Goal: Information Seeking & Learning: Learn about a topic

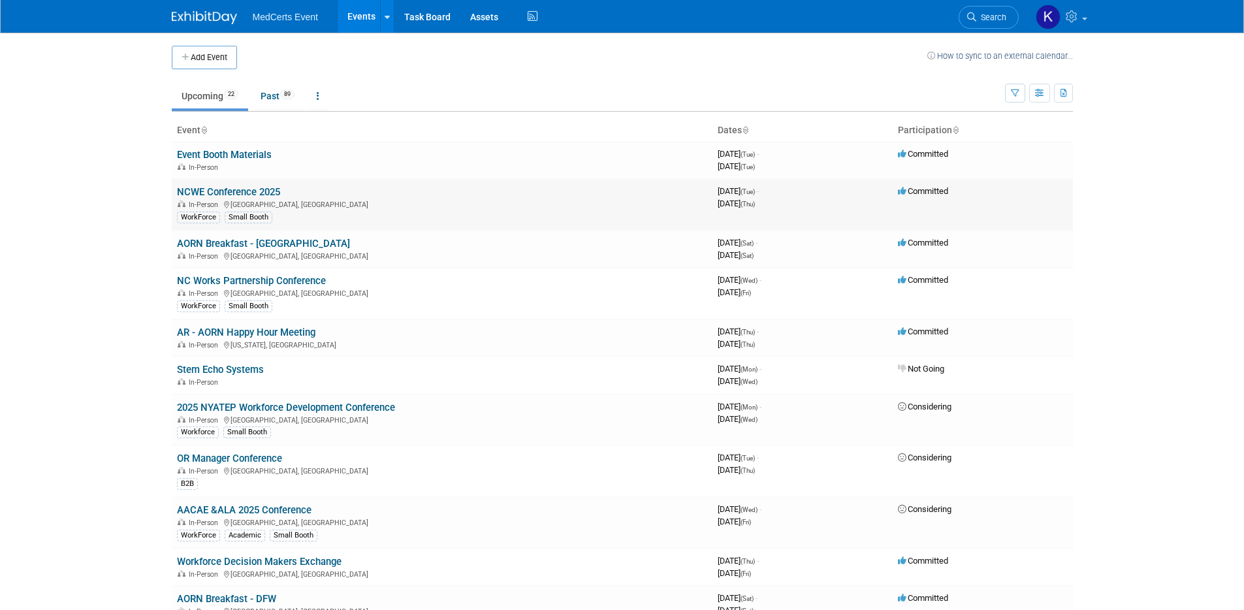
click at [266, 190] on link "NCWE Conference 2025" at bounding box center [228, 192] width 103 height 12
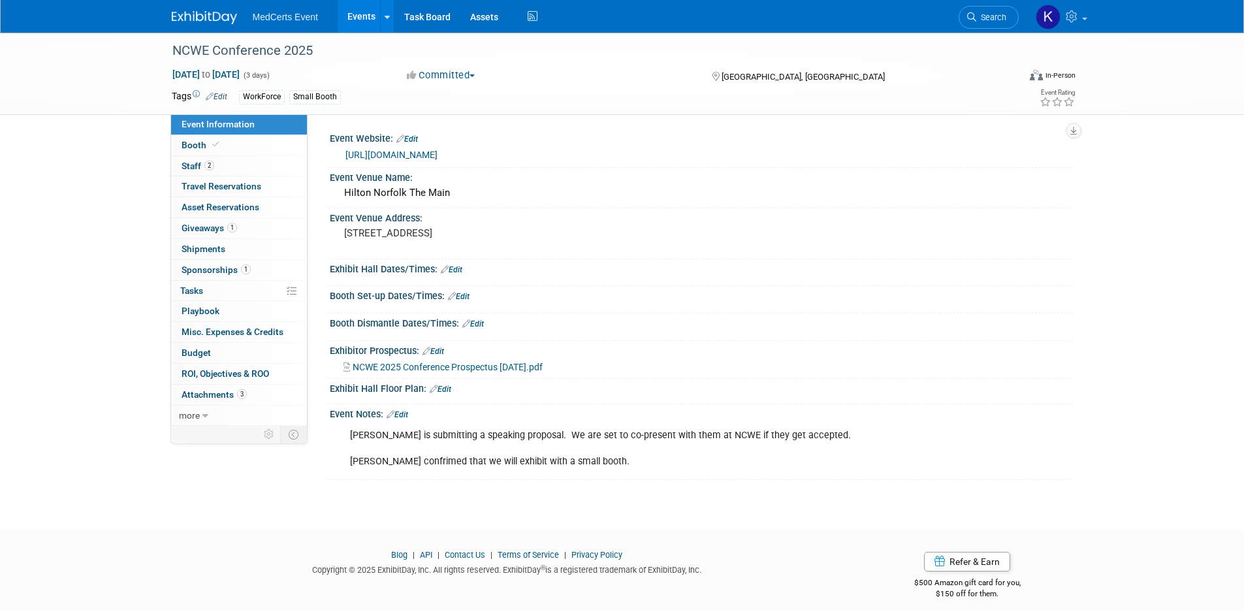
click at [372, 156] on link "https://ncwe.org/2025-conference/" at bounding box center [391, 155] width 92 height 10
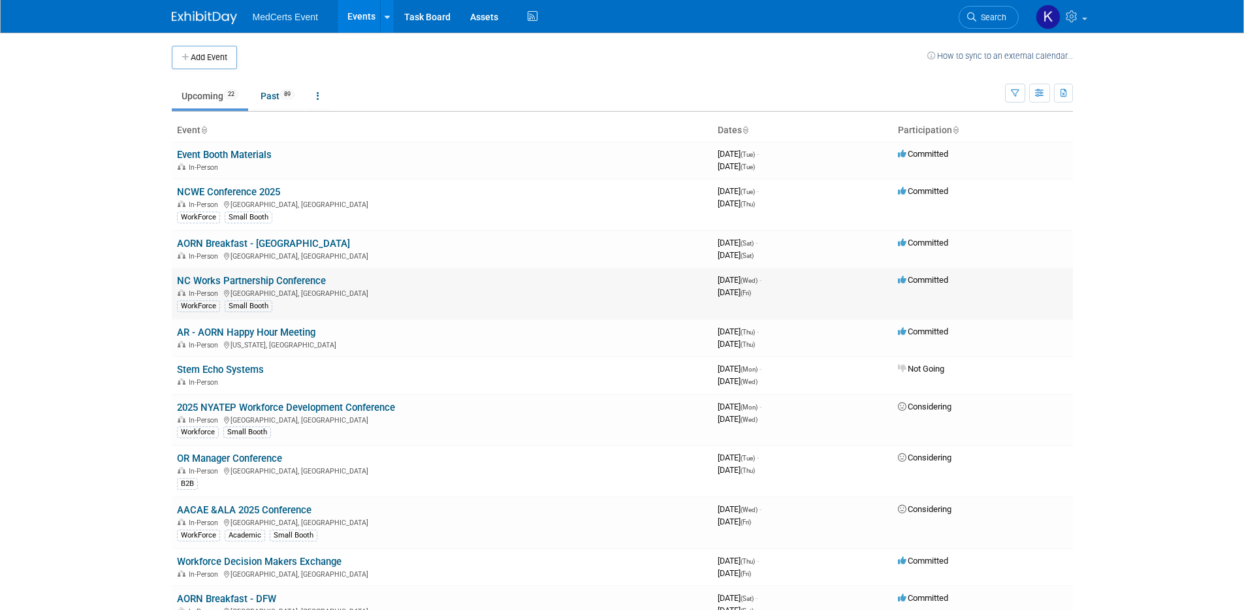
click at [273, 281] on link "NC Works Partnership Conference" at bounding box center [251, 281] width 149 height 12
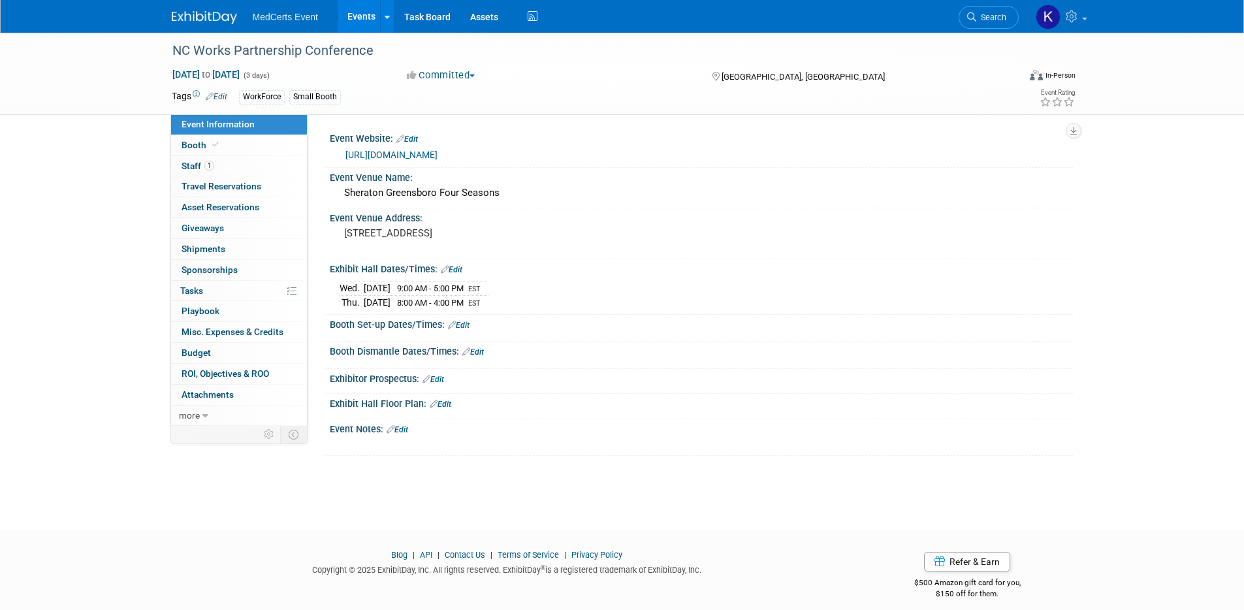
click at [386, 158] on link "[URL][DOMAIN_NAME]" at bounding box center [391, 155] width 92 height 10
click at [274, 150] on link "Booth" at bounding box center [239, 145] width 136 height 20
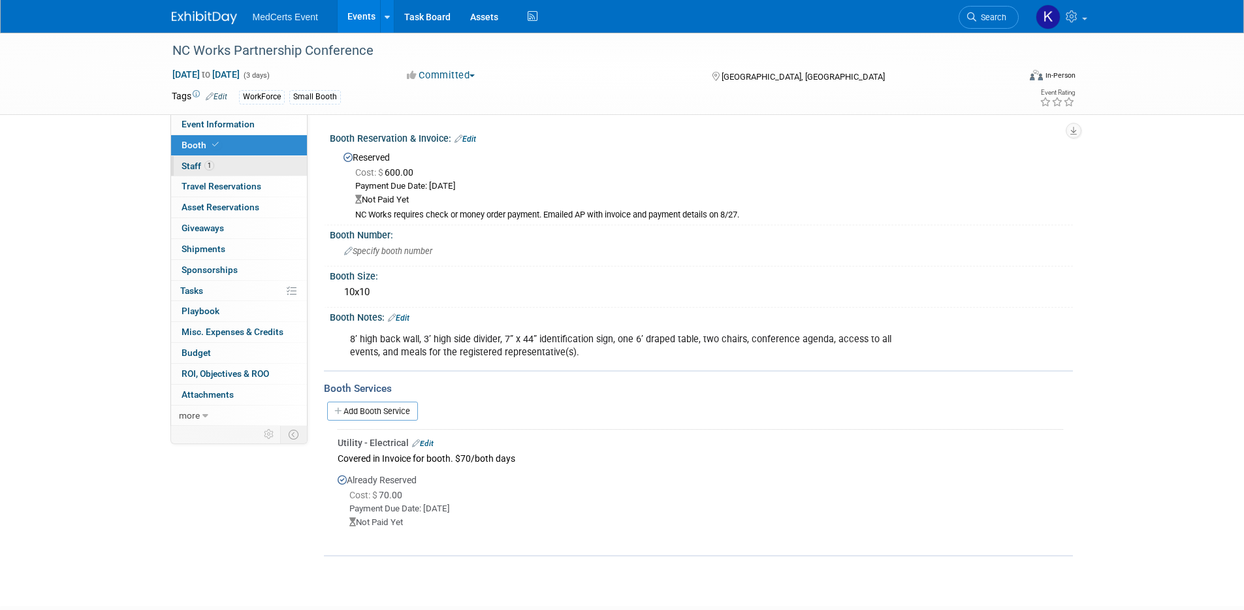
click at [237, 170] on link "1 Staff 1" at bounding box center [239, 166] width 136 height 20
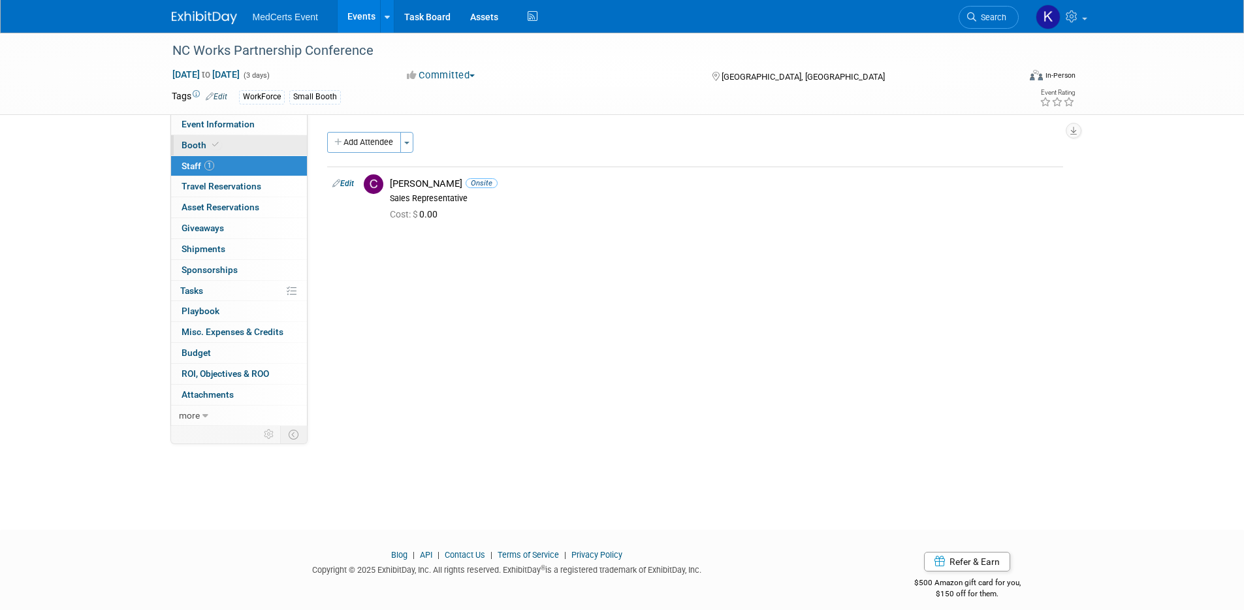
click at [244, 150] on link "Booth" at bounding box center [239, 145] width 136 height 20
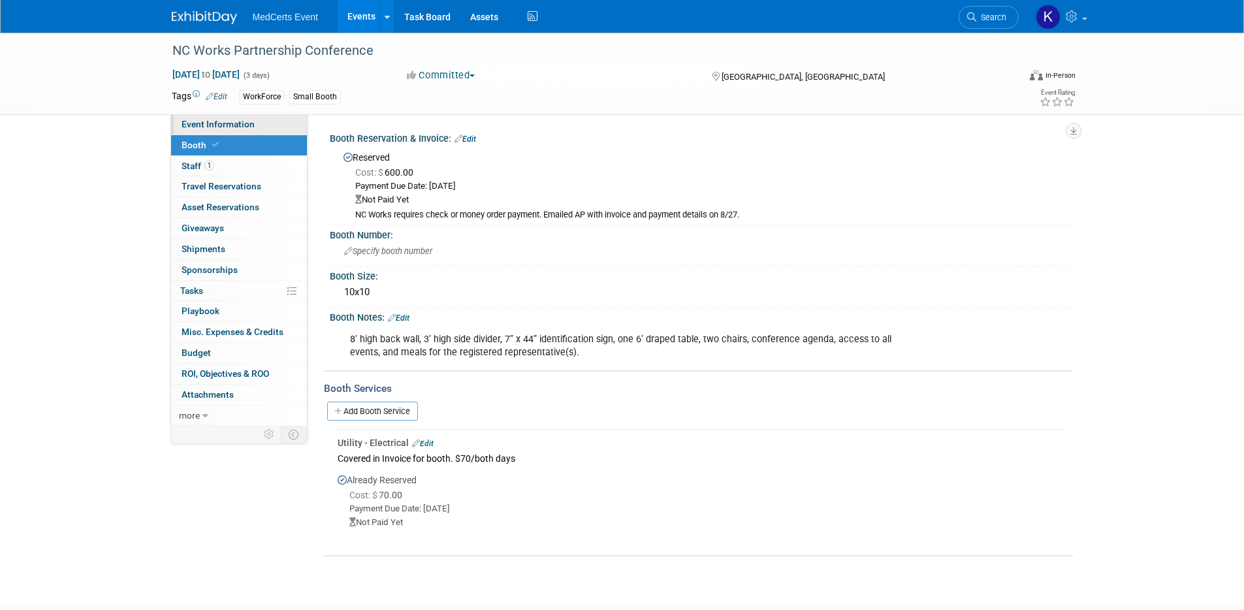
click at [244, 123] on span "Event Information" at bounding box center [218, 124] width 73 height 10
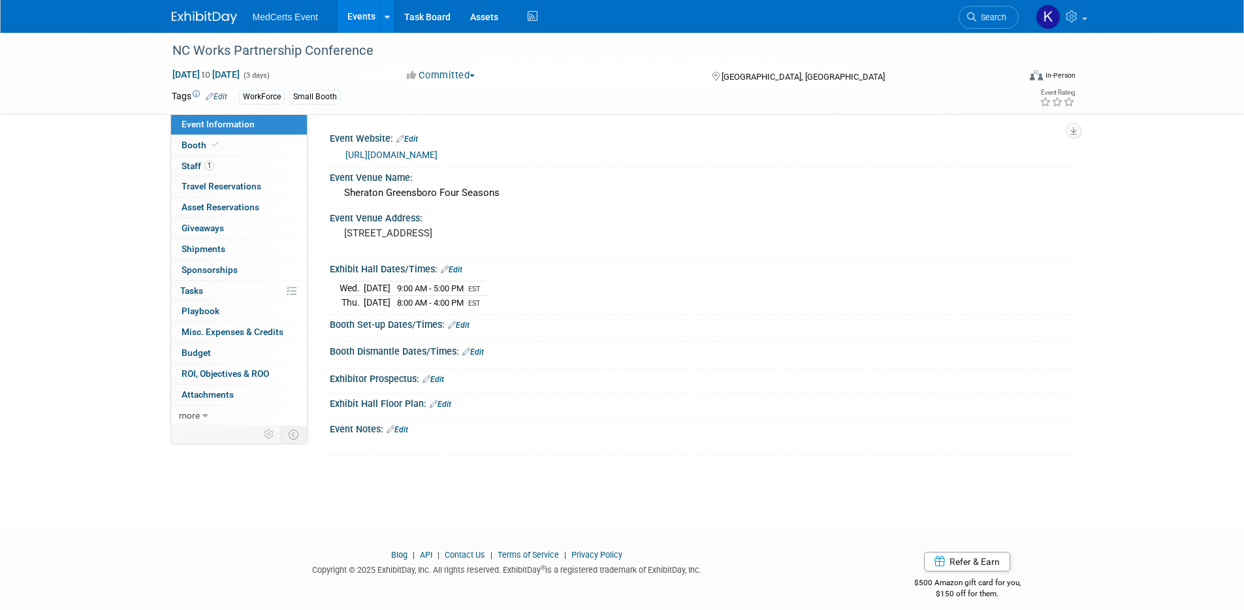
click at [400, 156] on link "[URL][DOMAIN_NAME]" at bounding box center [391, 155] width 92 height 10
